Goal: Complete application form: Complete application form

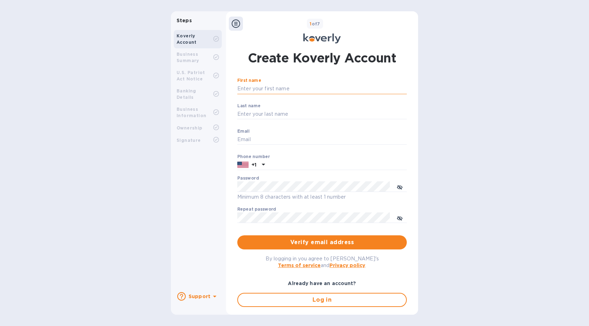
click at [274, 88] on input "First name" at bounding box center [321, 89] width 169 height 11
type input "[PERSON_NAME]"
click at [267, 111] on input "Last name" at bounding box center [321, 114] width 169 height 11
type input "[PERSON_NAME]"
click at [248, 142] on input "Email" at bounding box center [321, 140] width 169 height 11
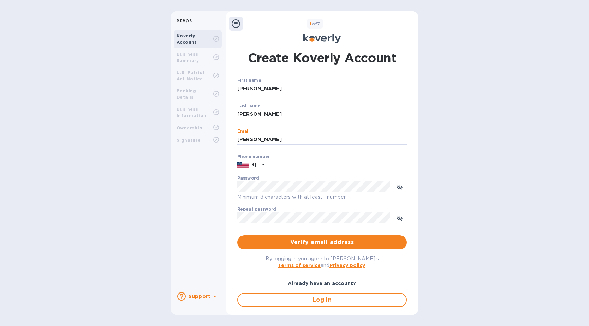
type input "[PERSON_NAME][EMAIL_ADDRESS][DOMAIN_NAME]"
click at [280, 165] on input "text" at bounding box center [337, 165] width 139 height 11
click at [268, 165] on input "2649130" at bounding box center [337, 165] width 139 height 11
type input "8012649130"
click at [228, 195] on div "Create Koverly Account First name [PERSON_NAME] ​ Last name [PERSON_NAME] ​ Ema…" at bounding box center [322, 177] width 192 height 265
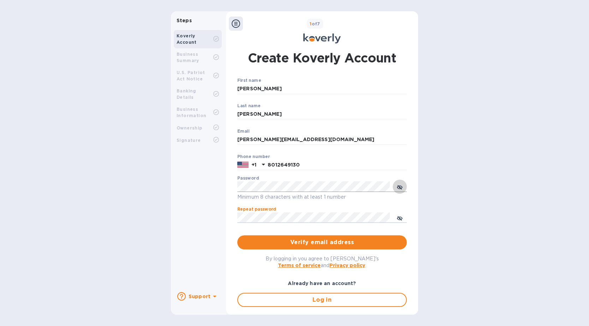
click at [400, 187] on icon "toggle password visibility" at bounding box center [400, 188] width 6 height 6
click at [401, 217] on icon "toggle password visibility" at bounding box center [400, 219] width 6 height 6
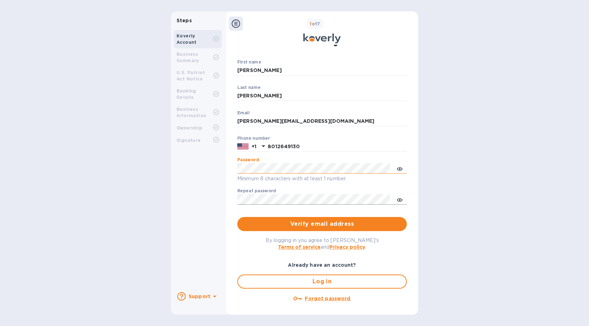
scroll to position [22, 0]
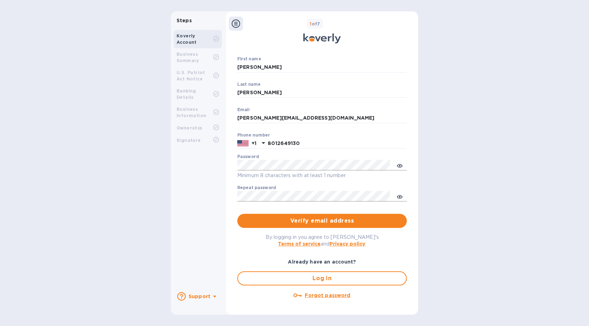
click at [269, 186] on label "Repeat password" at bounding box center [256, 188] width 39 height 4
click at [225, 222] on div "Steps Koverly Account Business Summary U.S. Patriot Act Notice Banking Details …" at bounding box center [294, 163] width 247 height 304
click at [316, 220] on span "Verify email address" at bounding box center [322, 221] width 158 height 8
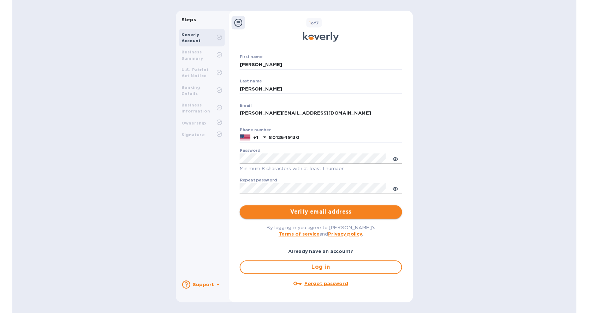
scroll to position [0, 0]
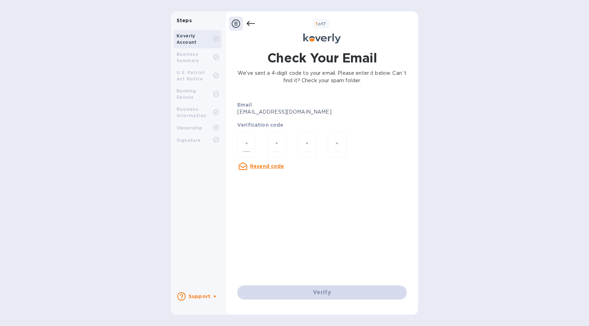
click at [241, 144] on div at bounding box center [246, 145] width 19 height 25
type input "1"
type input "2"
type input "7"
type input "0"
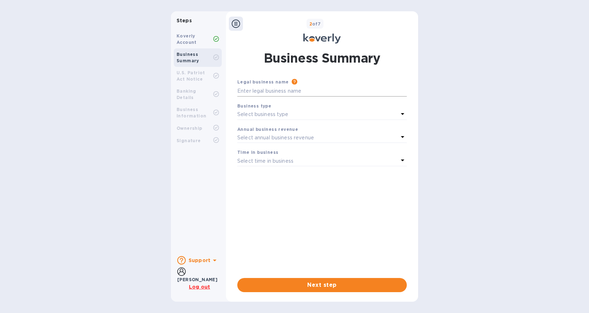
click at [266, 91] on input "text" at bounding box center [321, 91] width 169 height 11
type input "Air & Sea International Inc."
click at [292, 117] on div "Select business type" at bounding box center [317, 114] width 161 height 10
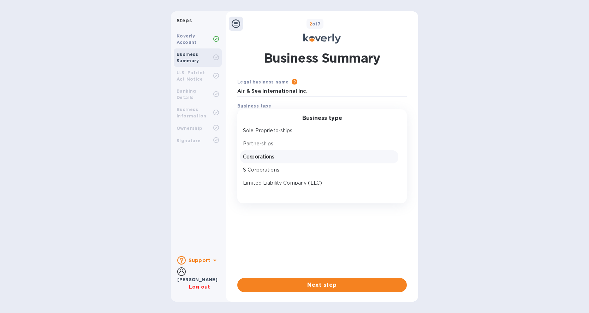
click at [262, 159] on p "Corporations" at bounding box center [319, 156] width 153 height 7
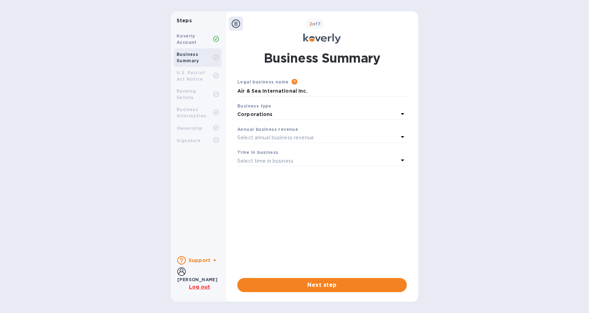
click at [272, 138] on p "Select annual business revenue" at bounding box center [275, 137] width 77 height 7
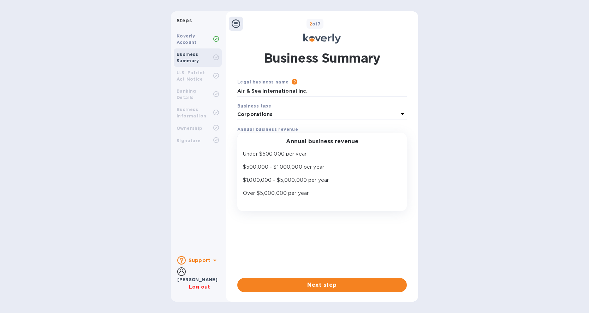
click at [342, 118] on div "Corporations" at bounding box center [318, 114] width 164 height 10
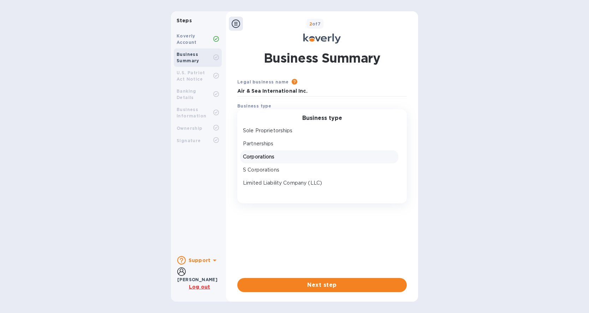
click at [260, 157] on p "Corporations" at bounding box center [319, 156] width 153 height 7
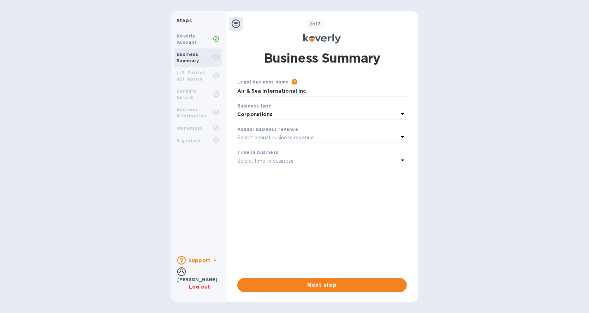
click at [310, 158] on div "Select time in business" at bounding box center [317, 161] width 161 height 10
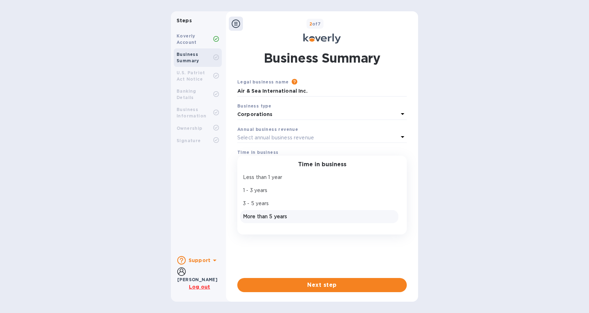
click at [269, 218] on p "More than 5 years" at bounding box center [319, 216] width 153 height 7
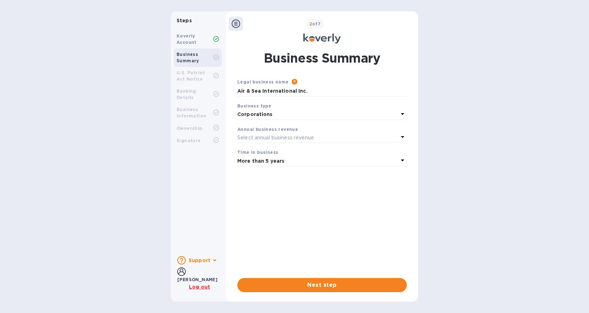
click at [278, 113] on p "Corporations" at bounding box center [317, 114] width 161 height 7
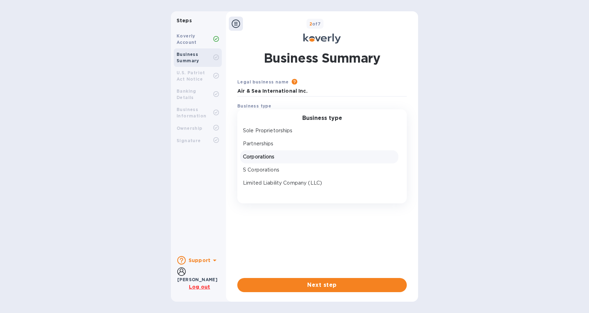
click at [278, 157] on p "Corporations" at bounding box center [319, 156] width 153 height 7
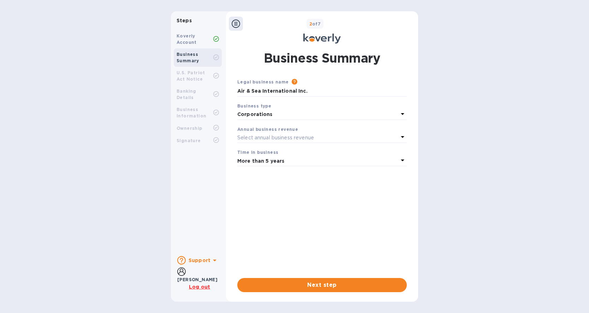
click at [303, 141] on div "Select annual business revenue" at bounding box center [317, 137] width 161 height 10
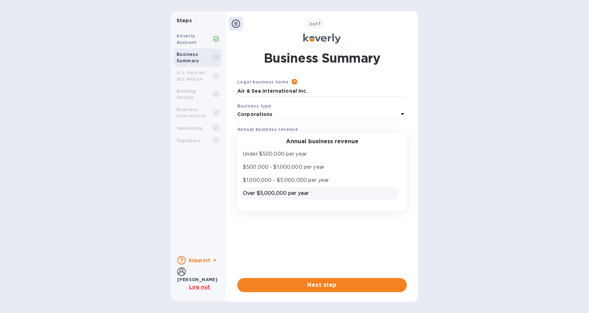
click at [287, 192] on p "Over $5,000,000 per year" at bounding box center [319, 192] width 153 height 7
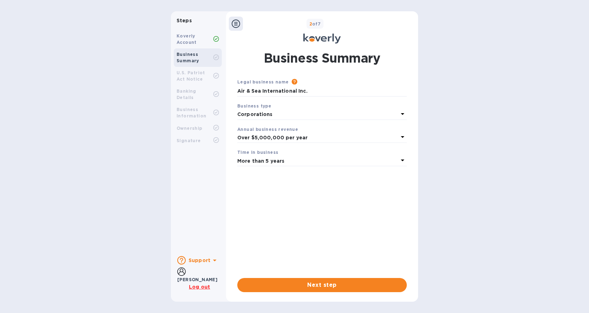
click at [292, 115] on p "Corporations" at bounding box center [317, 114] width 161 height 7
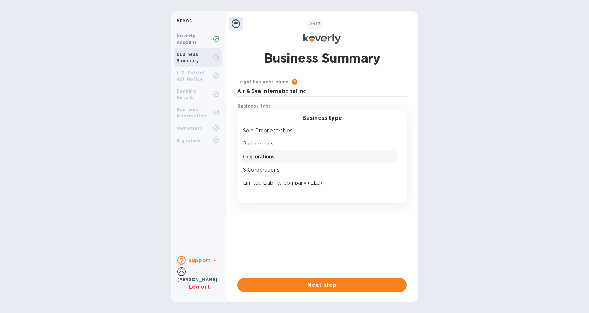
click at [272, 157] on p "Corporations" at bounding box center [319, 156] width 153 height 7
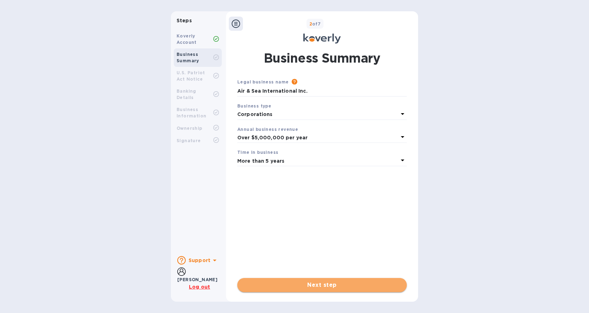
click at [326, 286] on span "Next step" at bounding box center [322, 284] width 158 height 8
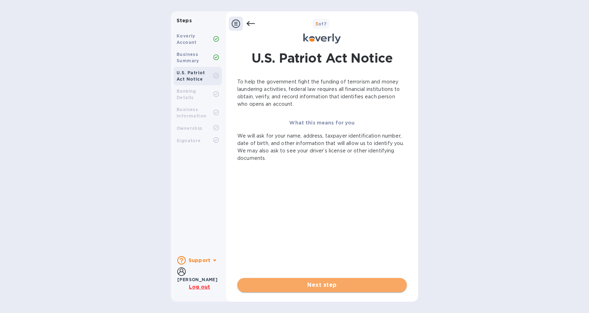
click at [338, 286] on span "Next step" at bounding box center [322, 284] width 158 height 8
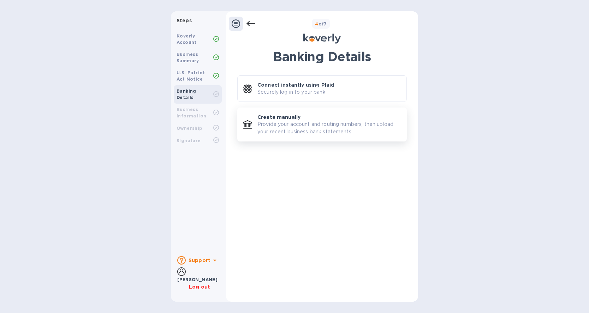
click at [281, 124] on p "Provide your account and routing numbers, then upload your recent business bank…" at bounding box center [328, 127] width 143 height 15
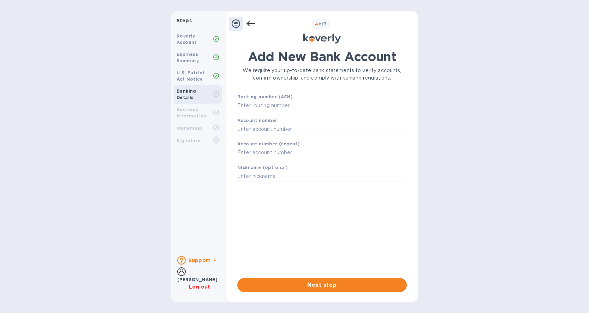
click at [257, 103] on input "text" at bounding box center [321, 105] width 169 height 11
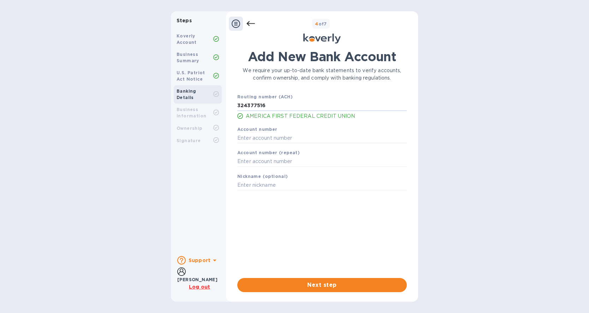
type input "324377516"
type input "124000054"
type input "017024589"
click at [288, 159] on input "text" at bounding box center [321, 161] width 169 height 11
type input "017024589"
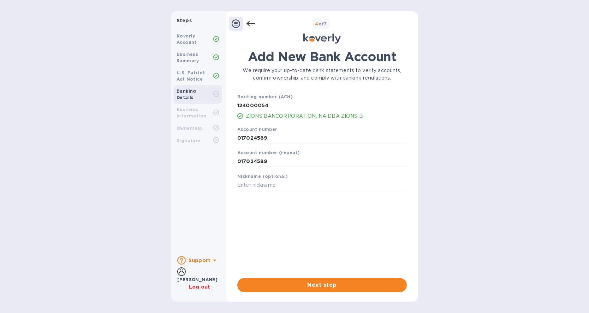
click at [275, 183] on input "text" at bounding box center [321, 185] width 169 height 11
type input "ASI"
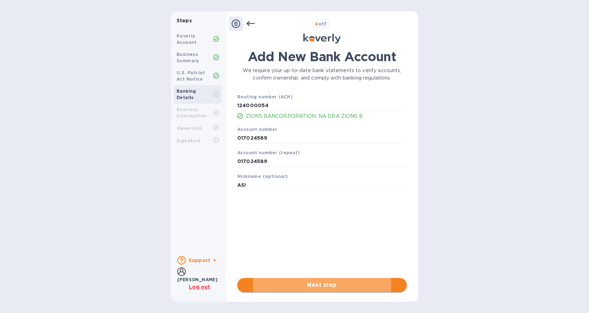
click at [328, 284] on span "Next step" at bounding box center [322, 284] width 158 height 8
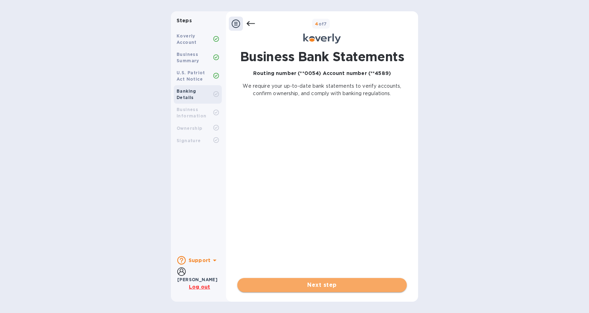
click at [325, 285] on span "Next step" at bounding box center [322, 284] width 158 height 8
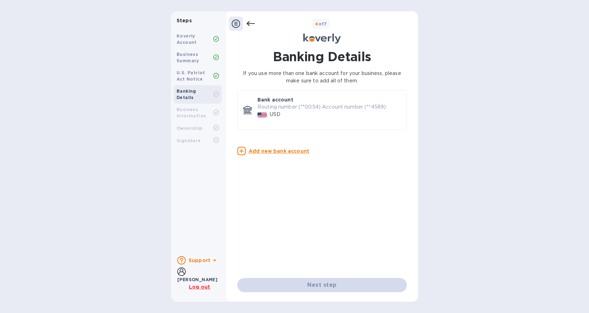
click at [326, 286] on div "Next step" at bounding box center [321, 285] width 169 height 14
click at [350, 189] on div "Banking Details If you use more than one bank account for your business, please…" at bounding box center [321, 163] width 169 height 228
click at [306, 104] on p "Routing number (**0054) Account number (**4589)" at bounding box center [328, 106] width 143 height 7
click at [283, 94] on div "Bank account Routing number (**0054) Account number (**4589) USD" at bounding box center [329, 109] width 149 height 33
click at [251, 22] on icon at bounding box center [250, 23] width 8 height 8
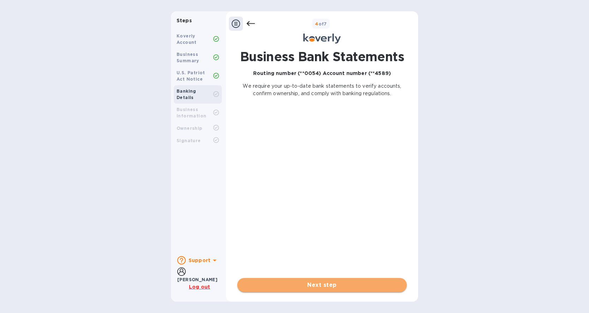
click at [326, 287] on span "Next step" at bounding box center [322, 284] width 158 height 8
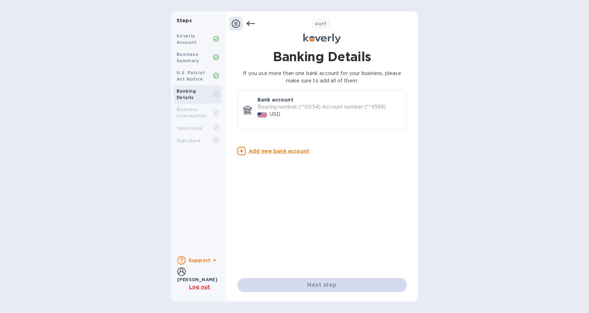
click at [321, 286] on div "Next step" at bounding box center [321, 285] width 169 height 14
click at [295, 191] on div "Banking Details If you use more than one bank account for your business, please…" at bounding box center [321, 163] width 169 height 228
click at [273, 152] on u "Add new bank account" at bounding box center [279, 151] width 61 height 6
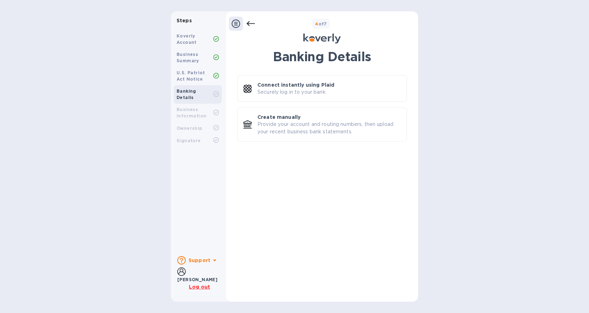
click at [250, 22] on icon at bounding box center [250, 23] width 8 height 8
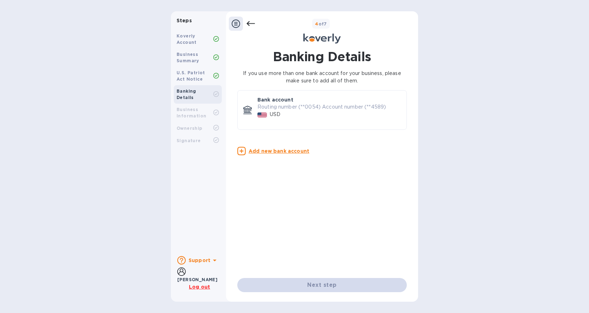
click at [320, 288] on div "Next step" at bounding box center [321, 285] width 169 height 14
click at [349, 216] on div "Banking Details If you use more than one bank account for your business, please…" at bounding box center [321, 163] width 169 height 228
click at [387, 124] on div "Bank account Routing number (**0054) Account number (**4589) USD" at bounding box center [329, 109] width 149 height 33
click at [338, 287] on div "Next step" at bounding box center [321, 285] width 169 height 14
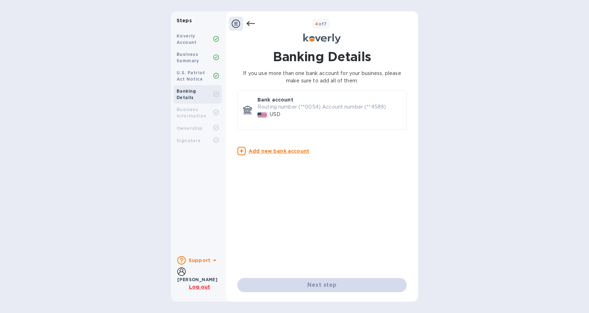
click at [326, 285] on div "Next step" at bounding box center [321, 285] width 169 height 14
click at [359, 217] on div "Banking Details If you use more than one bank account for your business, please…" at bounding box center [321, 163] width 169 height 228
click at [291, 285] on div "Next step" at bounding box center [321, 285] width 169 height 14
click at [250, 24] on icon at bounding box center [250, 23] width 8 height 5
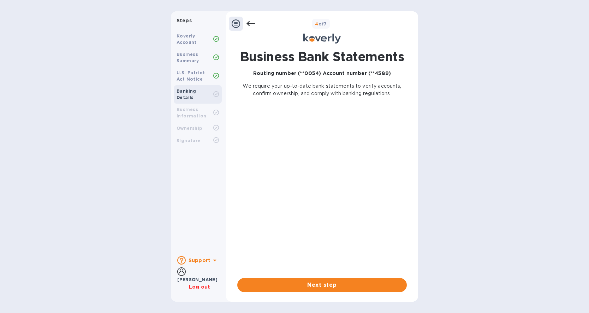
click at [251, 23] on icon at bounding box center [250, 23] width 8 height 5
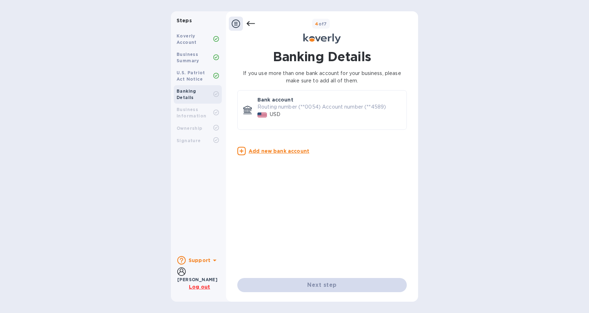
click at [310, 285] on div "Next step" at bounding box center [321, 285] width 169 height 14
click at [269, 153] on u "Add new bank account" at bounding box center [279, 151] width 61 height 6
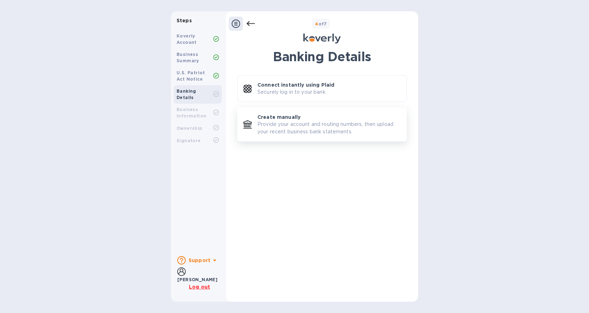
click at [278, 119] on p "Create manually" at bounding box center [278, 116] width 43 height 7
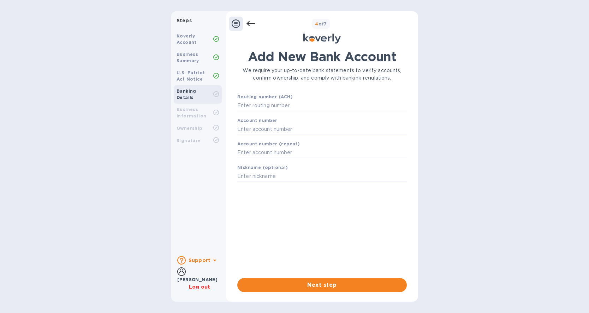
click at [283, 106] on input "text" at bounding box center [321, 105] width 169 height 11
type input "0"
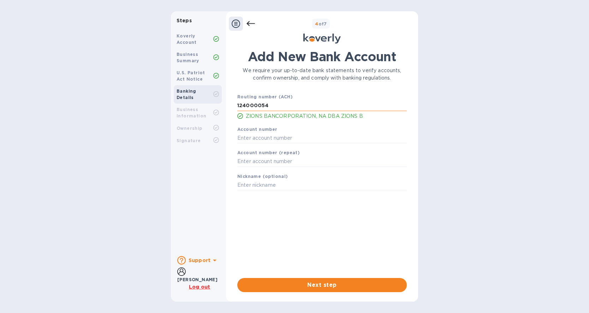
type input "124000054"
type input "017024589"
type input "ASI"
click at [315, 283] on span "Next step" at bounding box center [322, 284] width 158 height 8
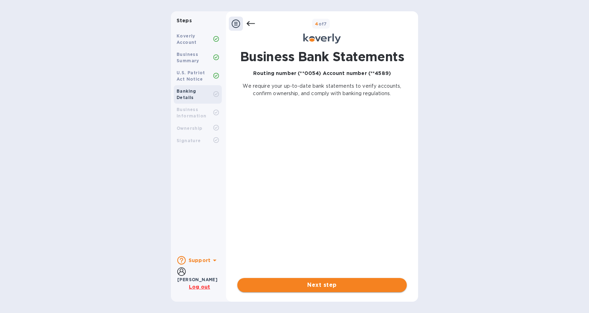
click at [322, 280] on span "Next step" at bounding box center [322, 284] width 158 height 8
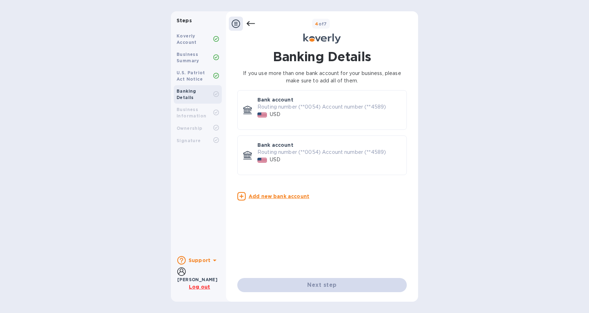
click at [331, 114] on div "USD" at bounding box center [329, 114] width 146 height 10
click at [269, 116] on div "USD" at bounding box center [274, 114] width 13 height 10
click at [285, 155] on div "USD" at bounding box center [329, 159] width 146 height 10
drag, startPoint x: 269, startPoint y: 105, endPoint x: 274, endPoint y: 123, distance: 18.7
click at [273, 125] on div "Bank account Routing number (**0054) Account number (**4589) USD" at bounding box center [329, 109] width 149 height 33
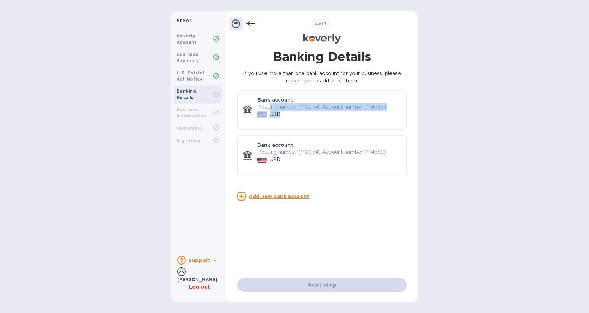
click at [339, 113] on div "USD" at bounding box center [329, 114] width 146 height 10
drag, startPoint x: 332, startPoint y: 282, endPoint x: 326, endPoint y: 286, distance: 7.3
click at [332, 282] on div "Next step" at bounding box center [321, 285] width 169 height 14
click at [322, 286] on div "Next step" at bounding box center [321, 285] width 169 height 14
click at [322, 285] on div "Next step" at bounding box center [321, 285] width 169 height 14
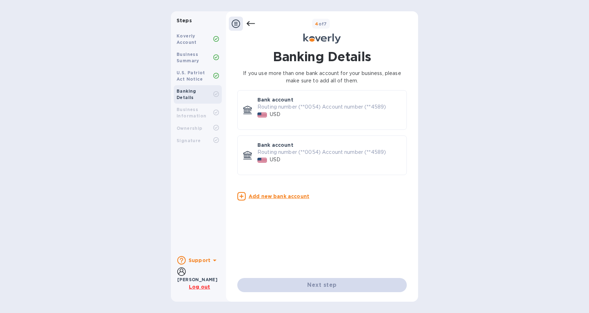
click at [322, 285] on div "Next step" at bounding box center [321, 285] width 169 height 14
click at [310, 229] on div "Banking Details If you use more than one bank account for your business, please…" at bounding box center [321, 163] width 169 height 228
click at [317, 149] on p "Routing number (**0054) Account number (**4589)" at bounding box center [328, 151] width 143 height 7
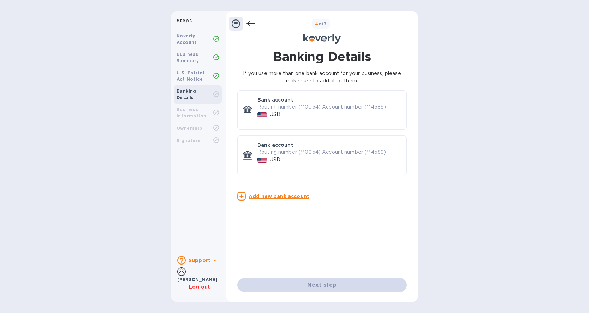
click at [310, 105] on p "Routing number (**0054) Account number (**4589)" at bounding box center [328, 106] width 143 height 7
click at [250, 23] on icon at bounding box center [250, 23] width 8 height 8
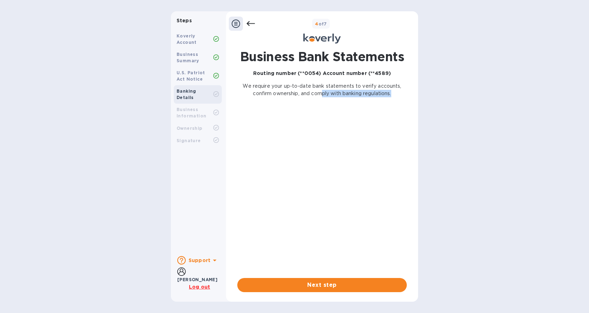
drag, startPoint x: 321, startPoint y: 92, endPoint x: 360, endPoint y: 197, distance: 111.4
click at [360, 197] on div "Business Bank Statements Routing number (**0054) Account number (**4589) We req…" at bounding box center [321, 163] width 169 height 228
click at [318, 134] on div "Business Bank Statements Routing number (**0054) Account number (**4589) We req…" at bounding box center [321, 163] width 169 height 228
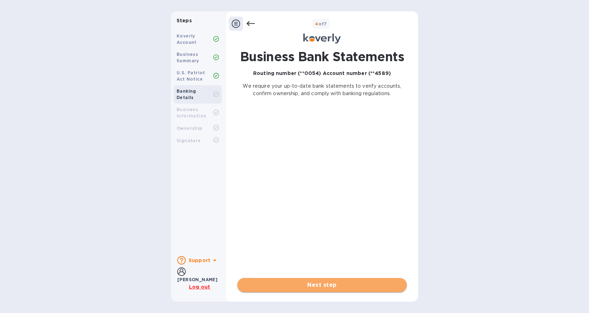
click at [331, 287] on span "Next step" at bounding box center [322, 284] width 158 height 8
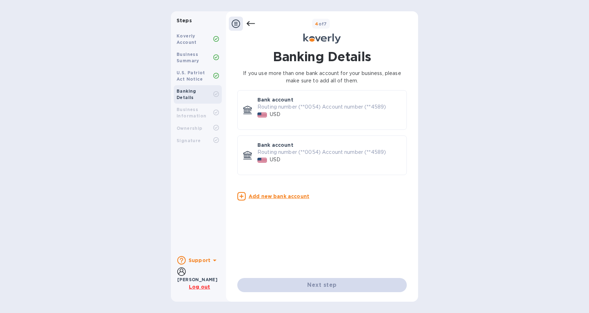
click at [289, 116] on div "USD" at bounding box center [329, 114] width 146 height 10
click at [324, 285] on div "Next step" at bounding box center [321, 285] width 169 height 14
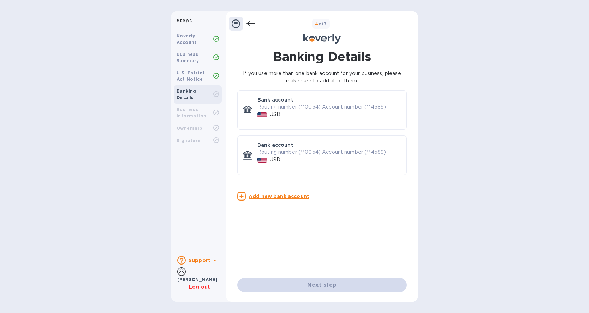
click at [324, 285] on div "Next step" at bounding box center [321, 285] width 169 height 14
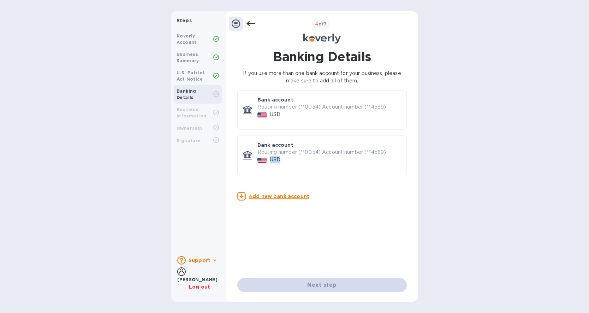
click at [324, 285] on div "Next step" at bounding box center [321, 285] width 169 height 14
click at [239, 22] on icon at bounding box center [236, 23] width 8 height 8
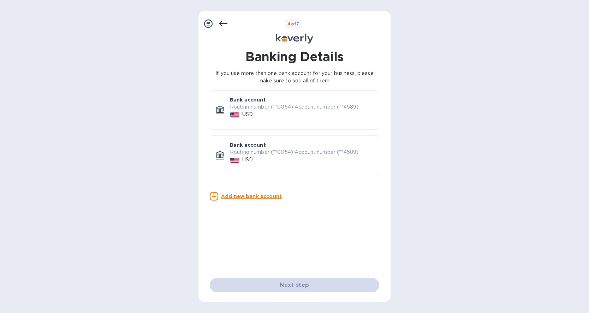
click at [208, 22] on icon at bounding box center [208, 23] width 8 height 8
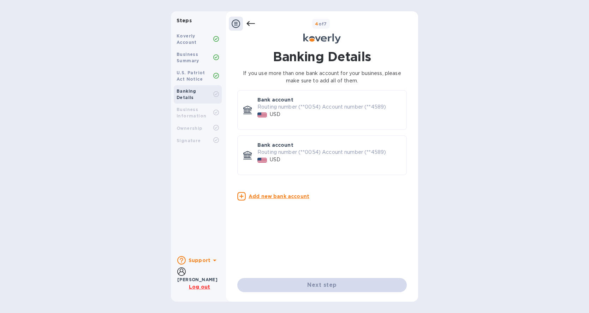
click at [196, 92] on b "Banking Details" at bounding box center [187, 94] width 20 height 12
click at [197, 78] on div "U.S. Patriot Act Notice" at bounding box center [195, 76] width 37 height 13
click at [196, 75] on b "U.S. Patriot Act Notice" at bounding box center [191, 76] width 29 height 12
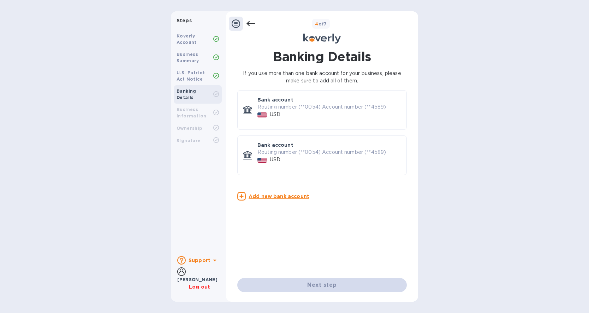
click at [194, 91] on b "Banking Details" at bounding box center [187, 94] width 20 height 12
click at [215, 258] on icon at bounding box center [214, 260] width 8 height 8
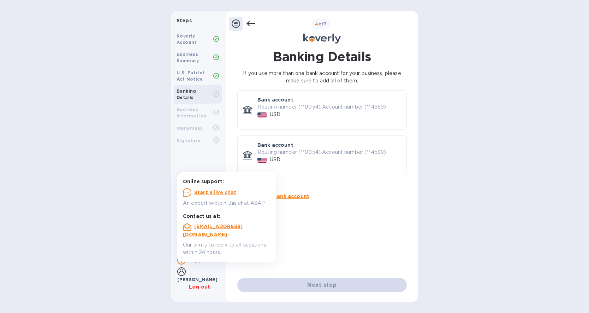
click at [211, 191] on u "Start a live chat" at bounding box center [215, 192] width 42 height 6
